Goal: Share content

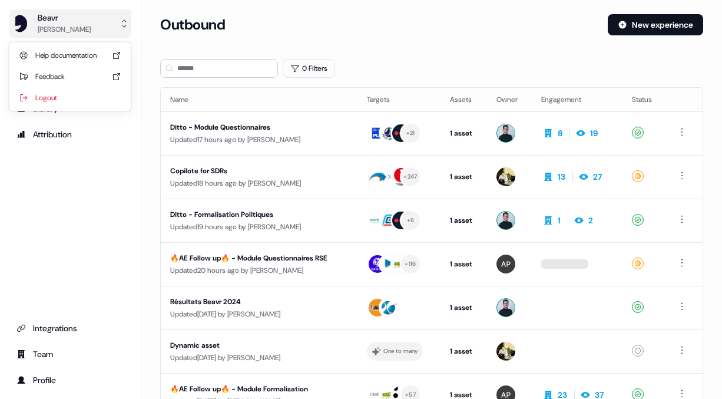
click at [42, 15] on div "Beavr" at bounding box center [64, 18] width 53 height 12
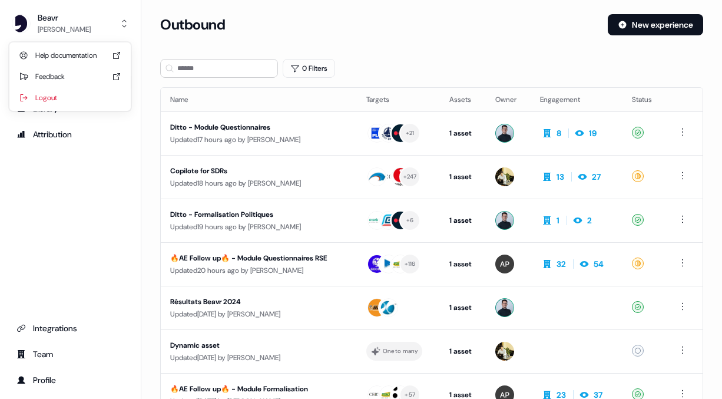
click at [194, 174] on div "Beavr [PERSON_NAME] Help documentation Feedback Logout Prospects Outbound Libra…" at bounding box center [361, 199] width 722 height 399
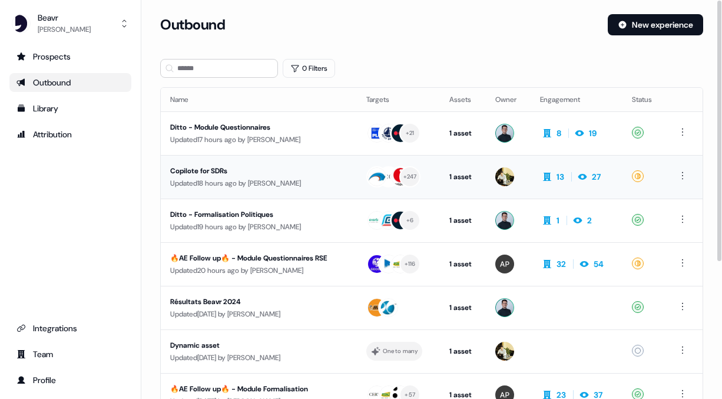
click at [217, 177] on div "Updated 18 hours ago by [PERSON_NAME]" at bounding box center [258, 183] width 177 height 12
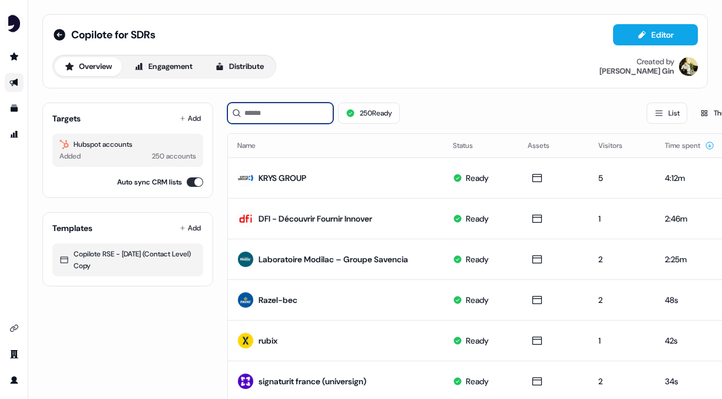
click at [270, 111] on input at bounding box center [280, 113] width 106 height 21
click at [194, 121] on button "Add" at bounding box center [190, 118] width 26 height 16
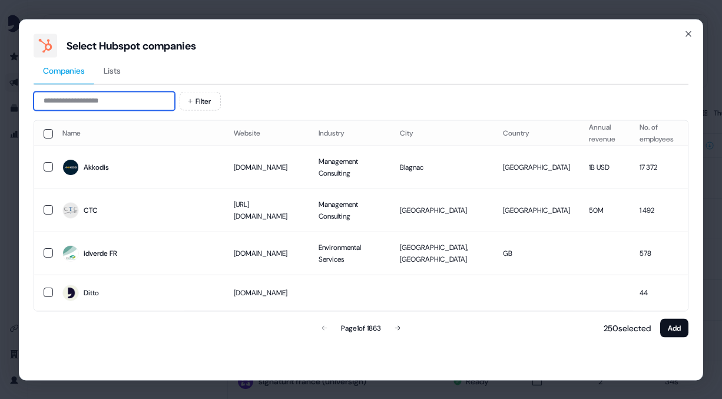
click at [115, 105] on input at bounding box center [104, 100] width 141 height 19
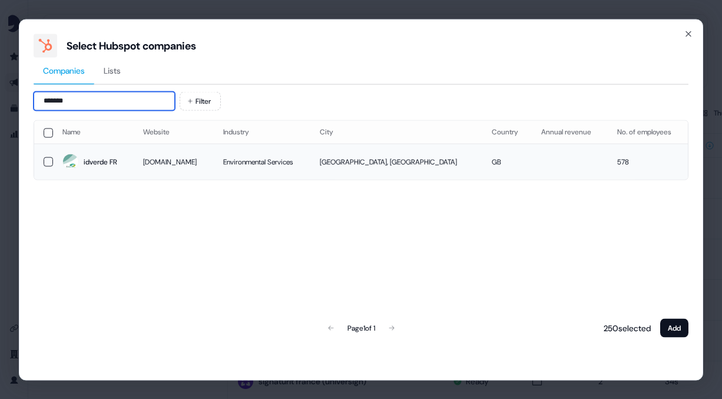
type input "*******"
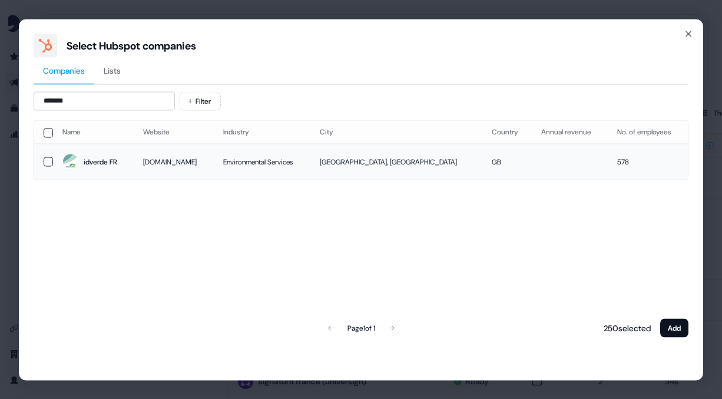
click at [51, 166] on td at bounding box center [43, 162] width 19 height 36
click at [677, 331] on button "Add" at bounding box center [675, 327] width 28 height 19
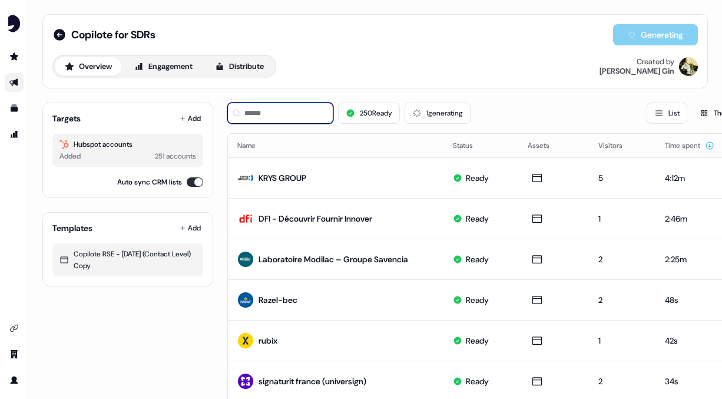
click at [270, 118] on input at bounding box center [280, 113] width 106 height 21
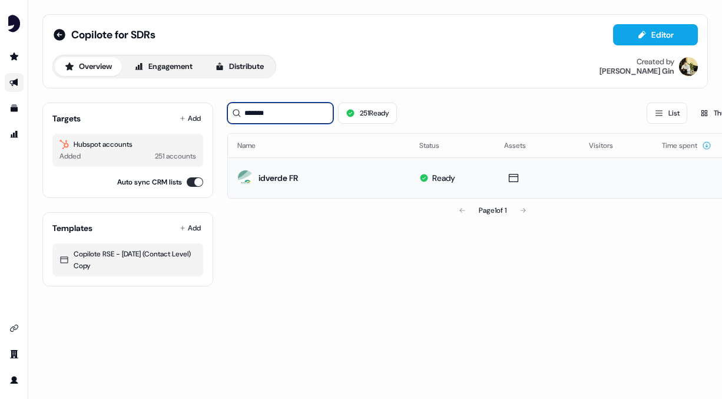
type input "*******"
click at [278, 170] on div "idverde FR" at bounding box center [267, 177] width 61 height 21
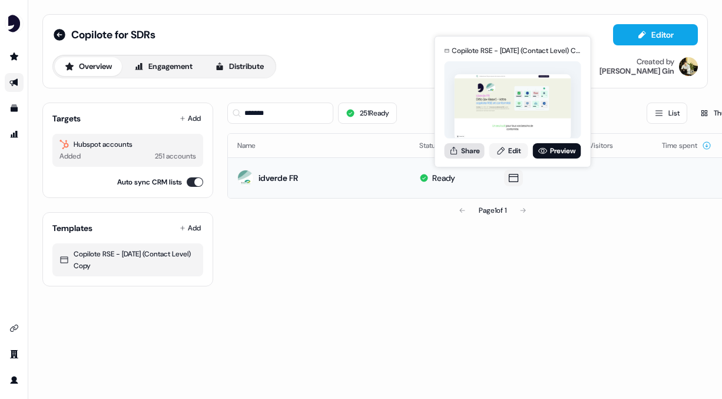
click at [469, 154] on button "Share" at bounding box center [465, 150] width 40 height 15
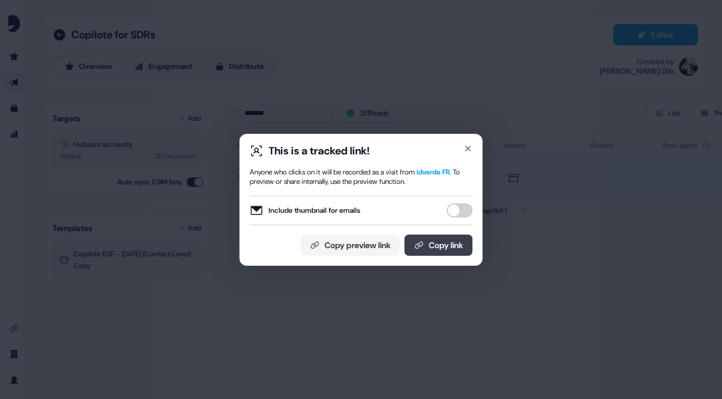
click at [422, 249] on button "Copy link" at bounding box center [439, 245] width 68 height 21
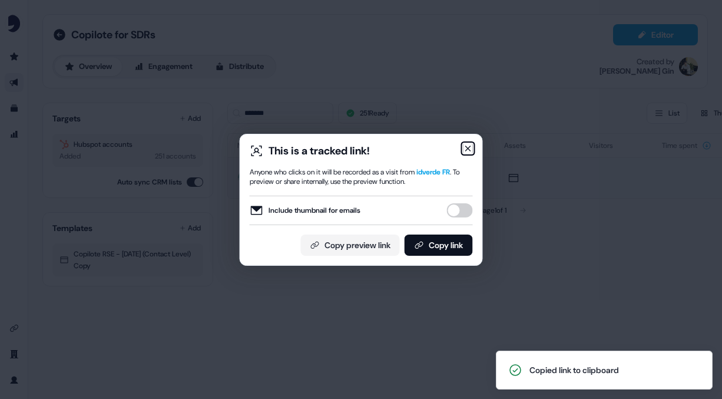
click at [470, 147] on icon "button" at bounding box center [468, 148] width 5 height 5
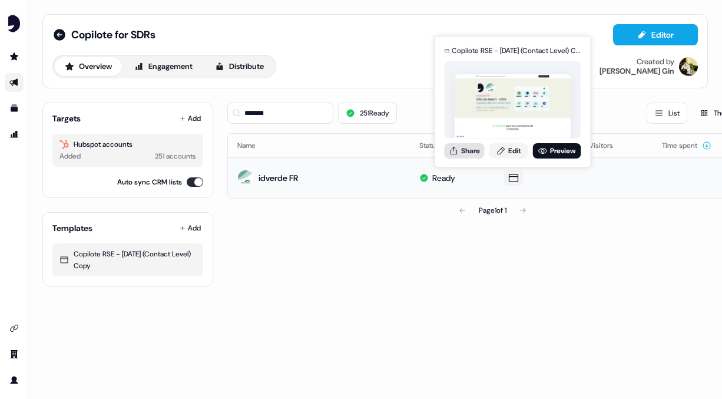
click at [471, 154] on button "Share" at bounding box center [465, 150] width 40 height 15
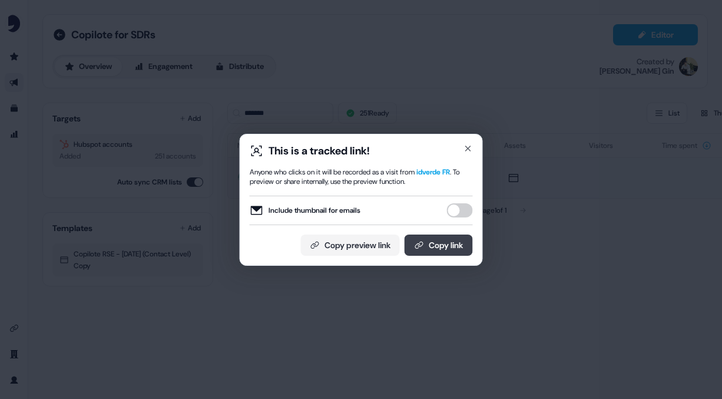
click at [434, 246] on button "Copy link" at bounding box center [439, 245] width 68 height 21
